Goal: Task Accomplishment & Management: Complete application form

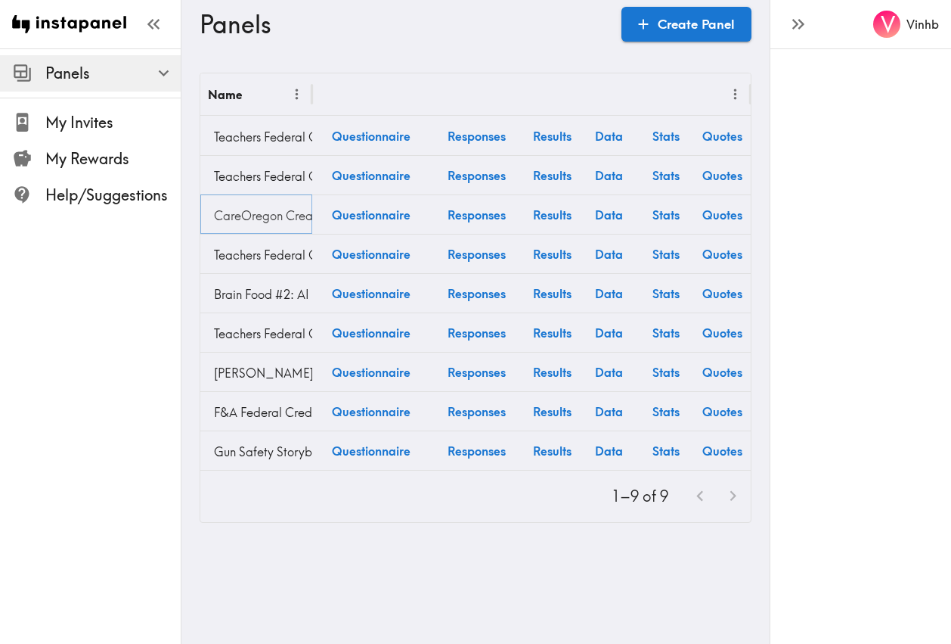
click at [238, 214] on link "CareOregon Creative Testing" at bounding box center [256, 215] width 97 height 30
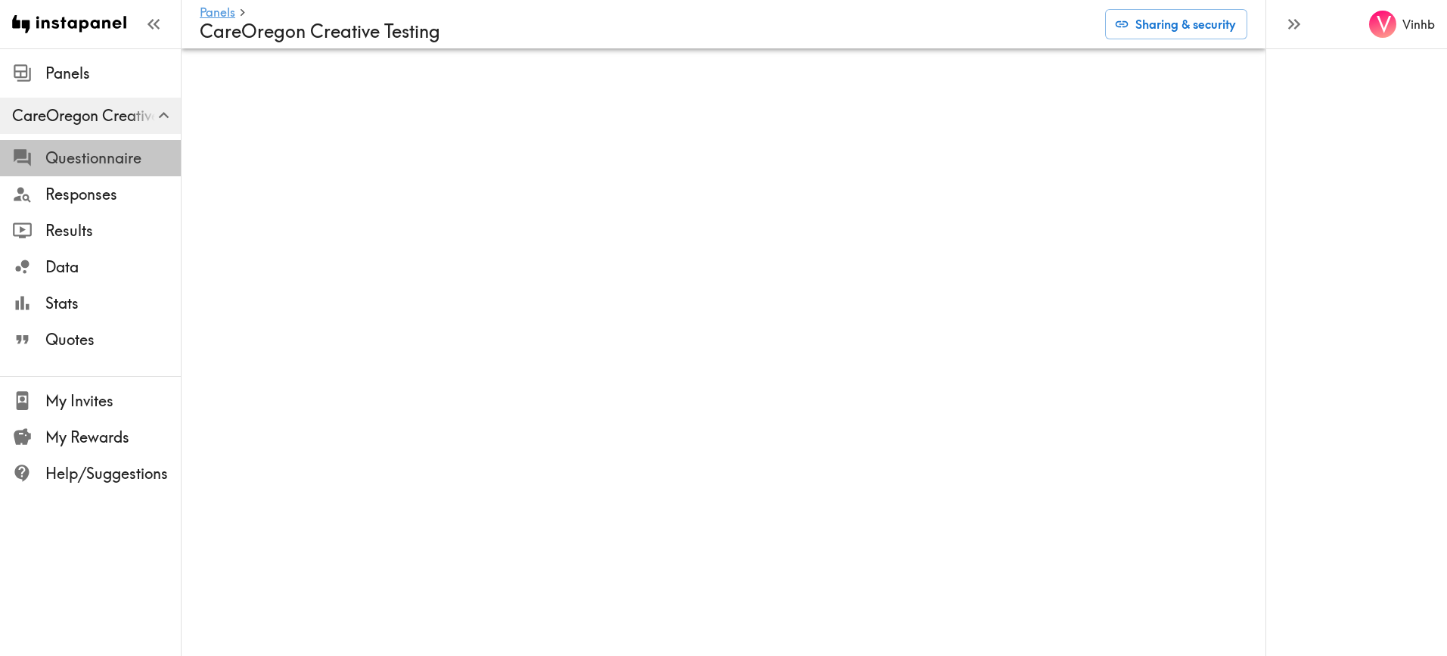
click at [74, 163] on span "Questionnaire" at bounding box center [112, 157] width 135 height 21
